Goal: Information Seeking & Learning: Find specific fact

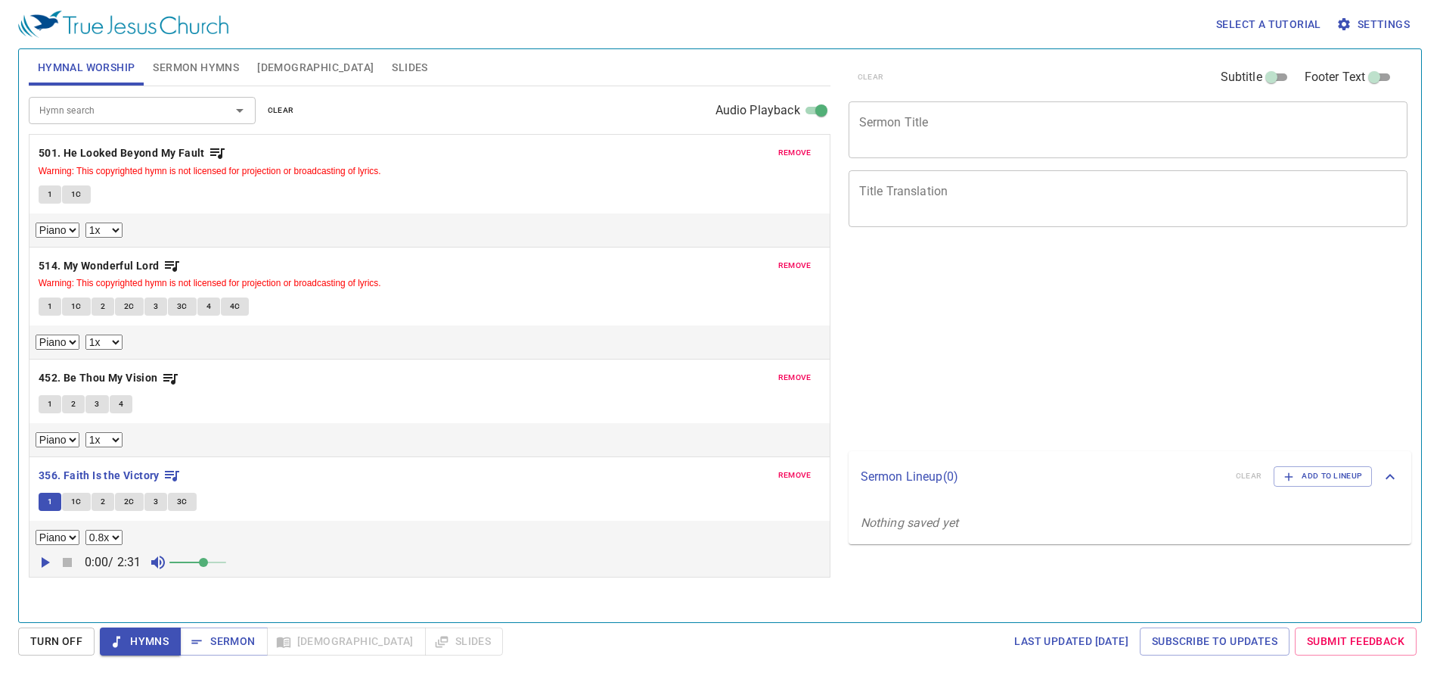
select select "1"
select select "0.8"
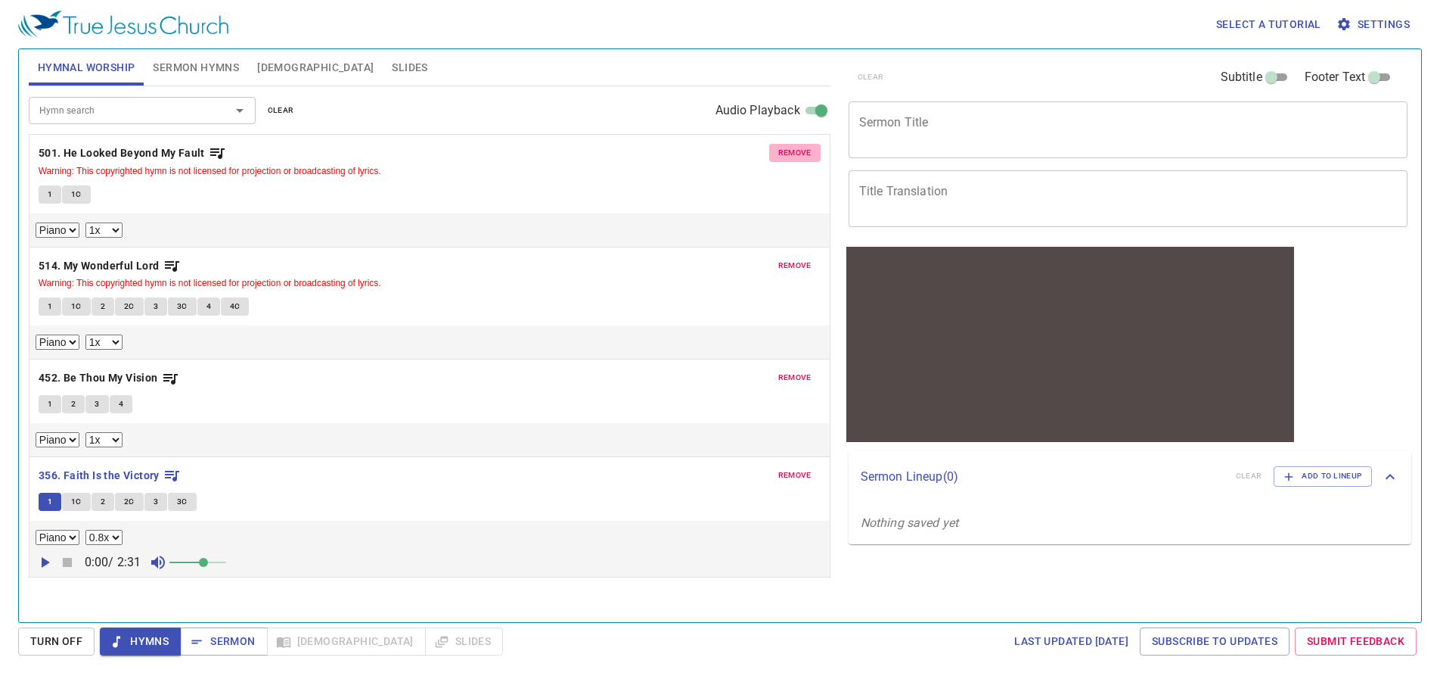
click at [810, 157] on span "remove" at bounding box center [794, 153] width 33 height 14
click at [810, 259] on span "remove" at bounding box center [794, 266] width 33 height 14
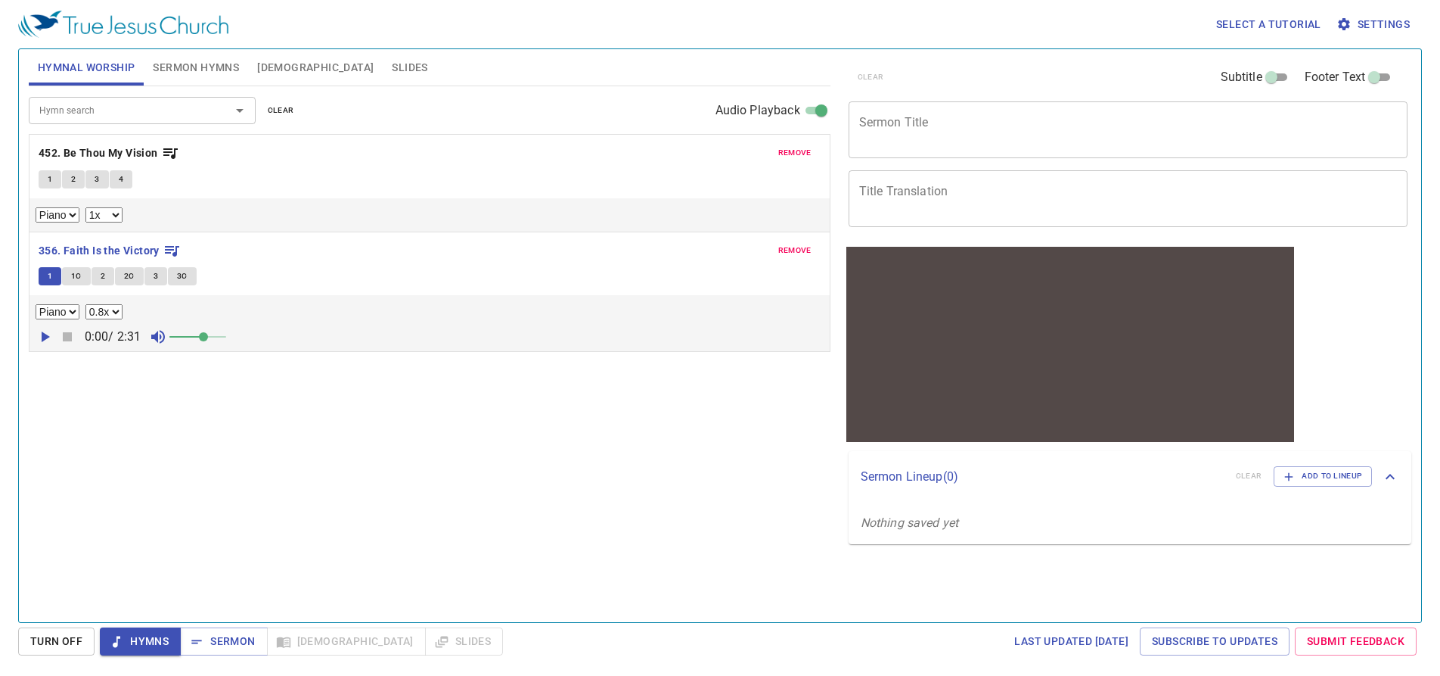
click at [810, 157] on span "remove" at bounding box center [794, 153] width 33 height 14
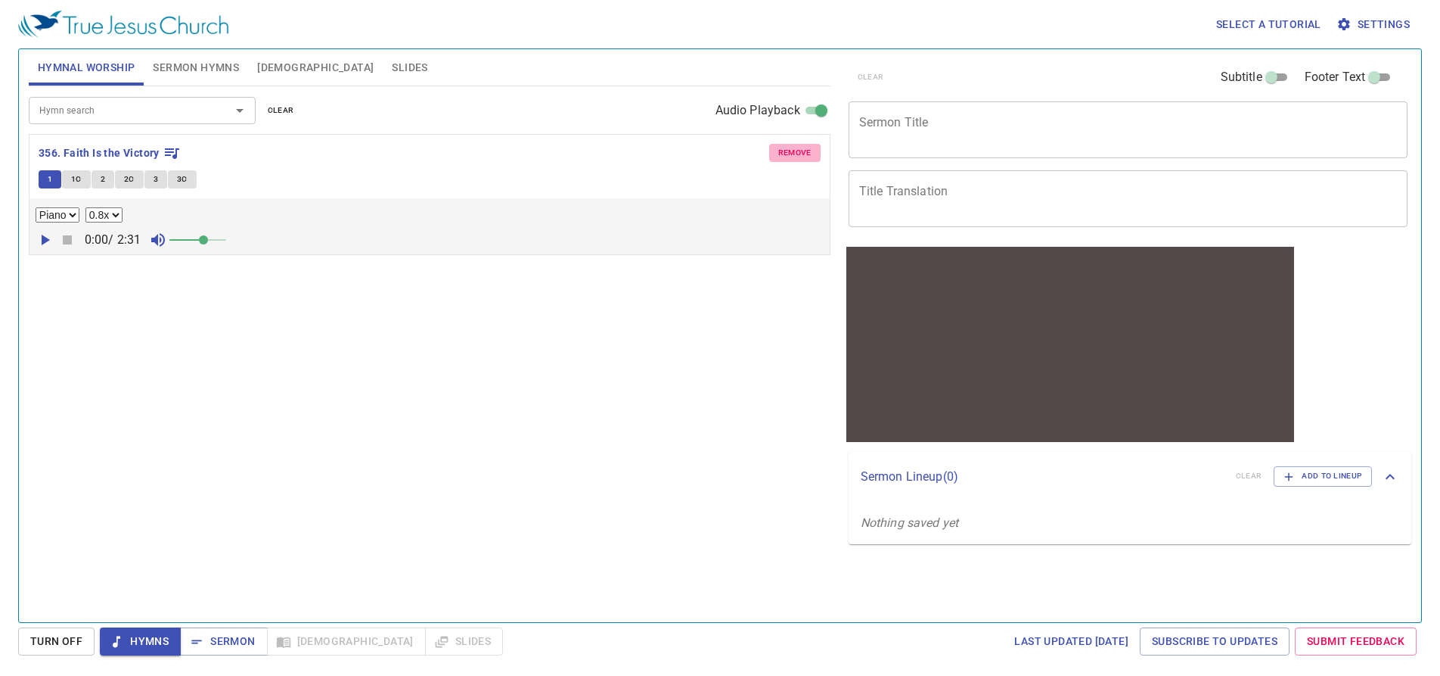
click at [810, 157] on span "remove" at bounding box center [794, 153] width 33 height 14
click at [810, 157] on div "Hymn search Hymn search clear Audio Playback remove 356. Faith Is the Victory 1…" at bounding box center [430, 347] width 802 height 523
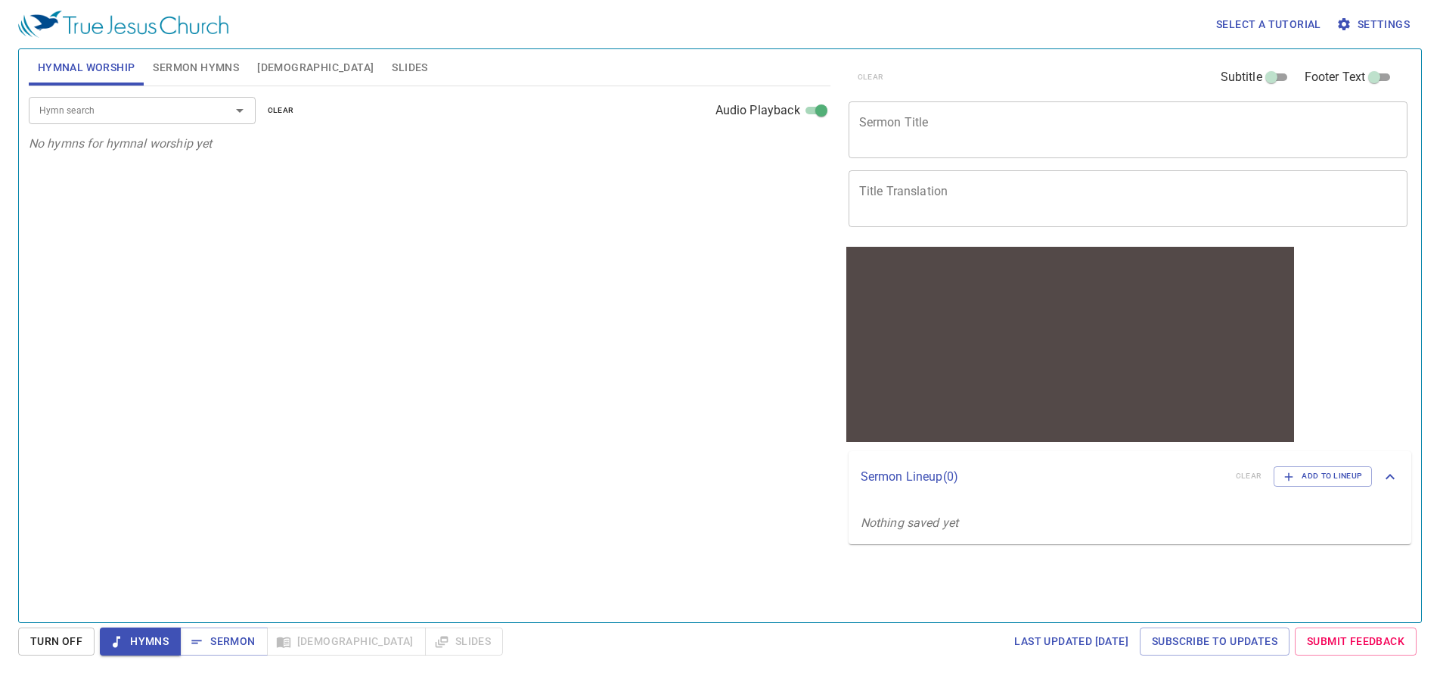
click at [159, 112] on input "Hymn search" at bounding box center [119, 109] width 173 height 17
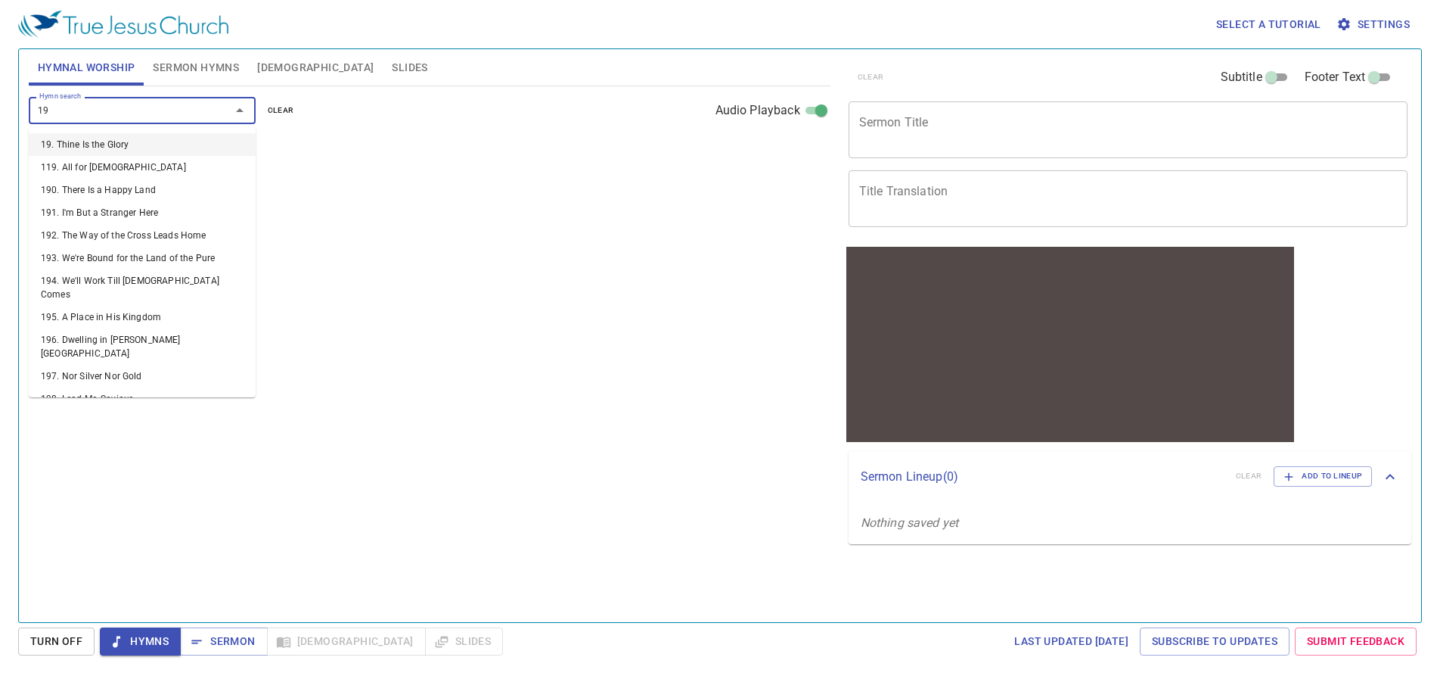
type input "197"
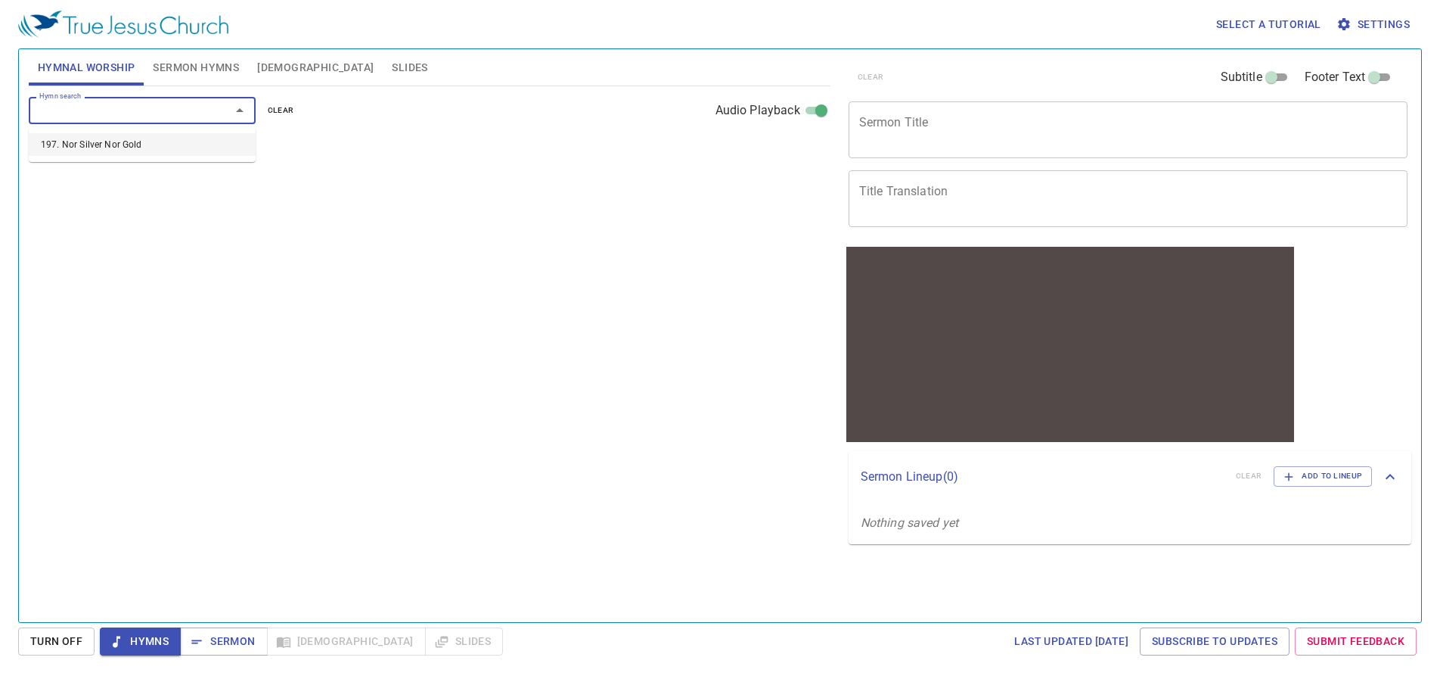
select select "1"
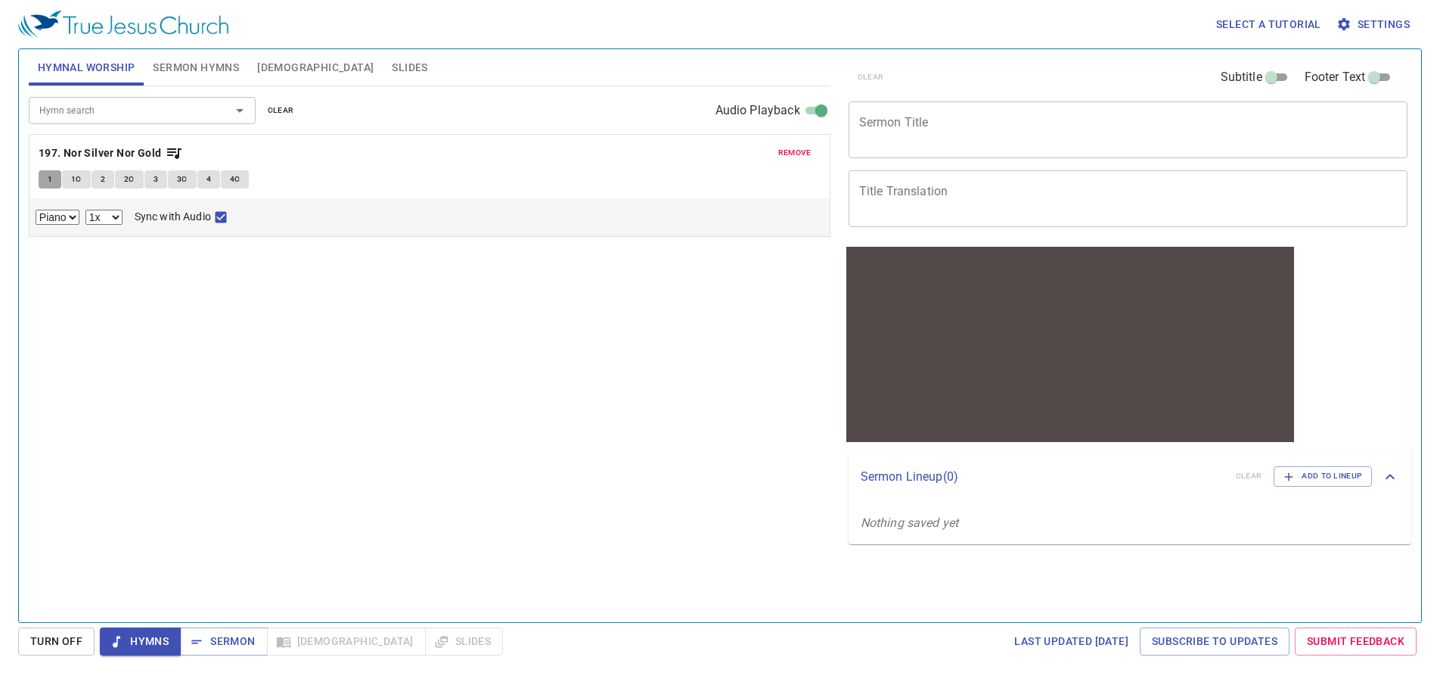
click at [40, 181] on button "1" at bounding box center [50, 179] width 23 height 18
checkbox input "false"
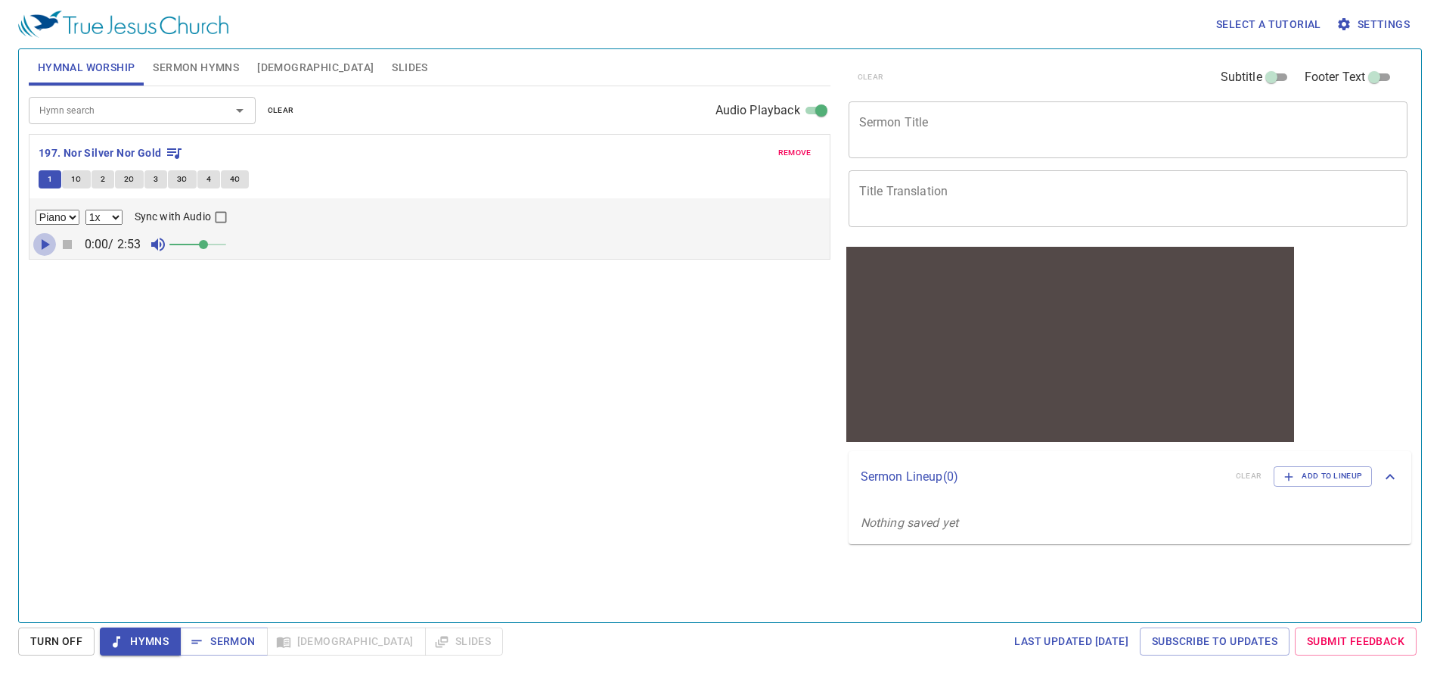
click at [48, 239] on icon "button" at bounding box center [45, 244] width 18 height 18
